Goal: Navigation & Orientation: Find specific page/section

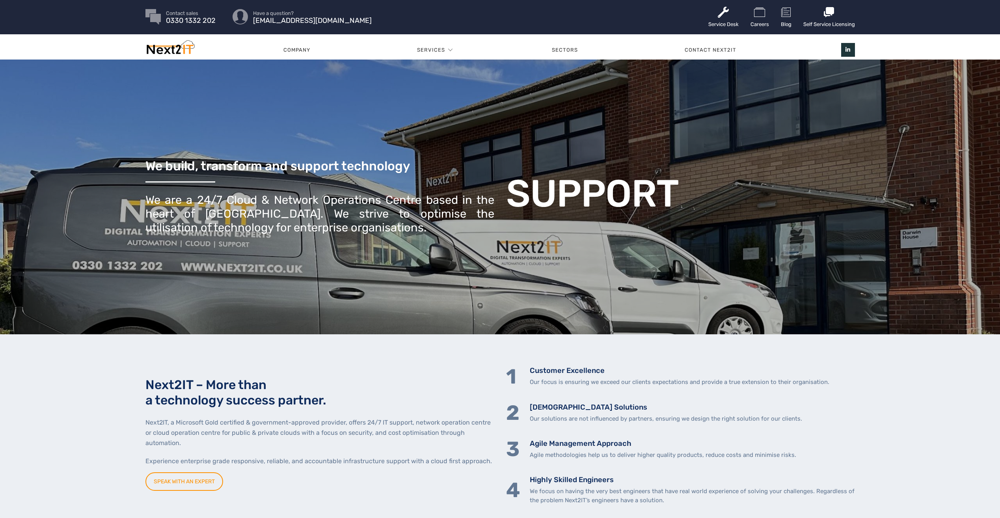
click at [965, 40] on div "Company Services Professional Services Structured Cabling Information Systems A…" at bounding box center [500, 46] width 1000 height 25
click at [297, 50] on link "Company" at bounding box center [297, 50] width 134 height 24
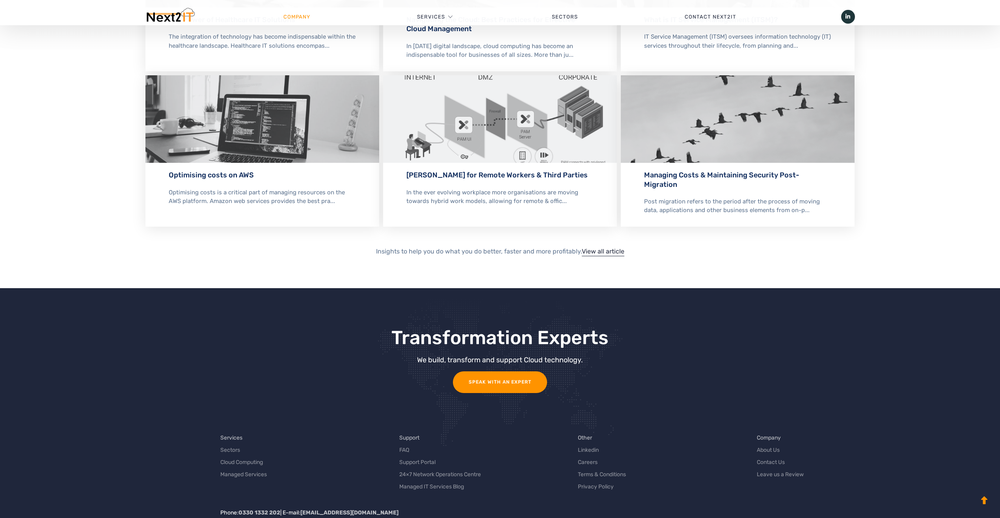
scroll to position [1626, 0]
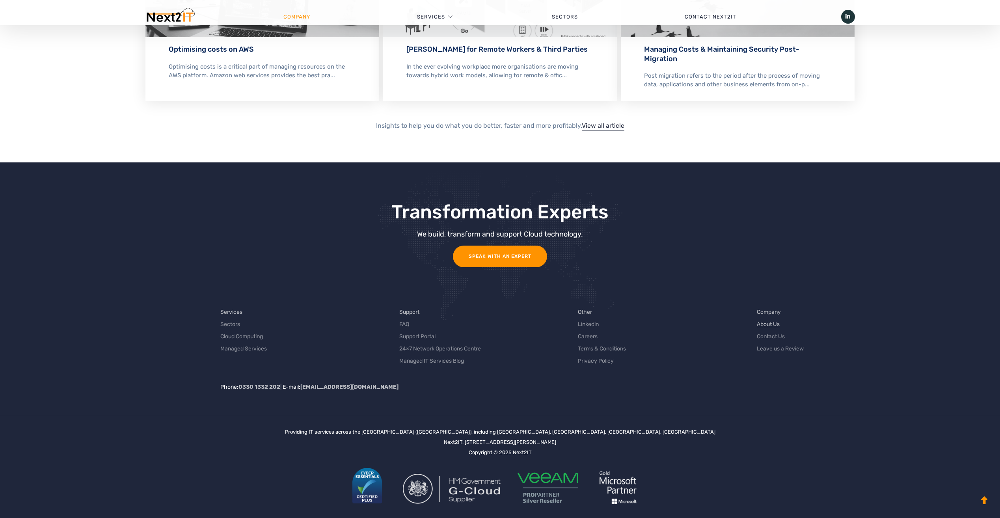
click at [761, 320] on link "About Us" at bounding box center [768, 324] width 23 height 8
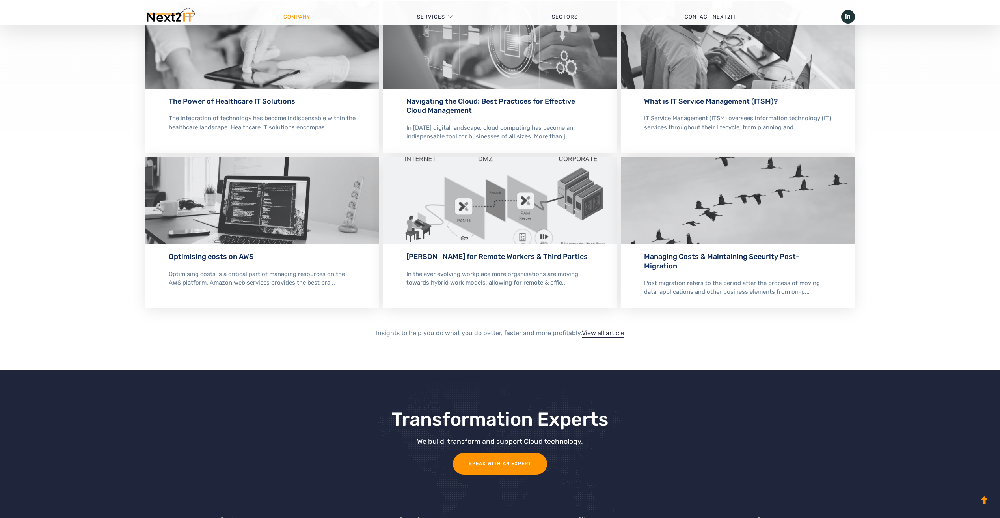
scroll to position [1626, 0]
